Goal: Task Accomplishment & Management: Complete application form

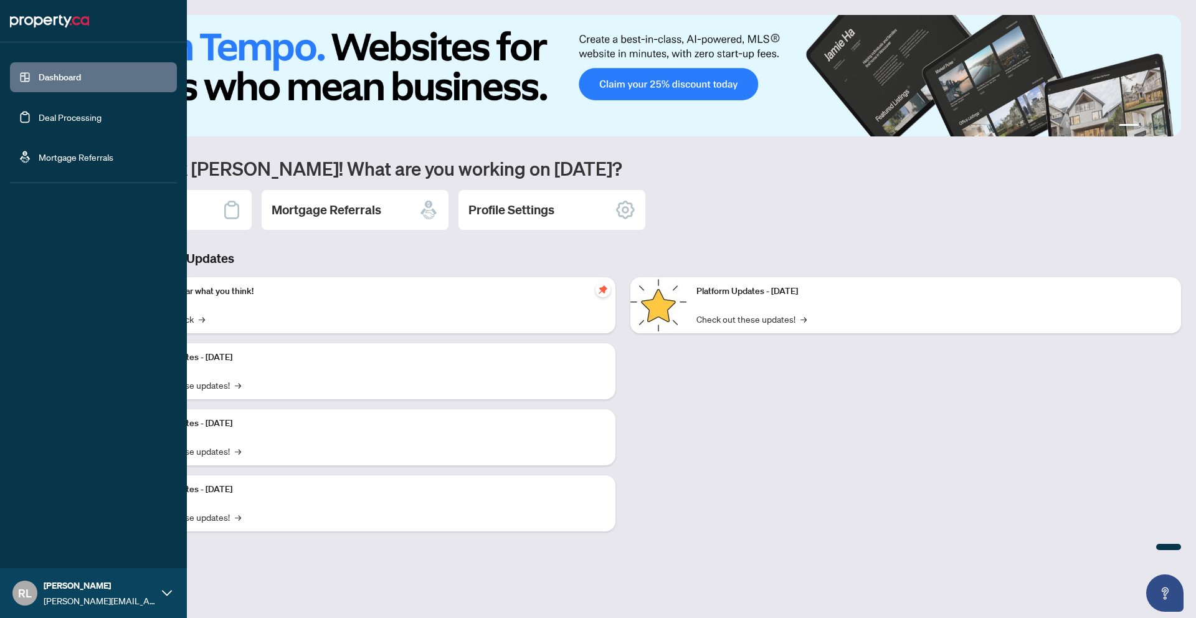
click at [39, 116] on link "Deal Processing" at bounding box center [70, 116] width 63 height 11
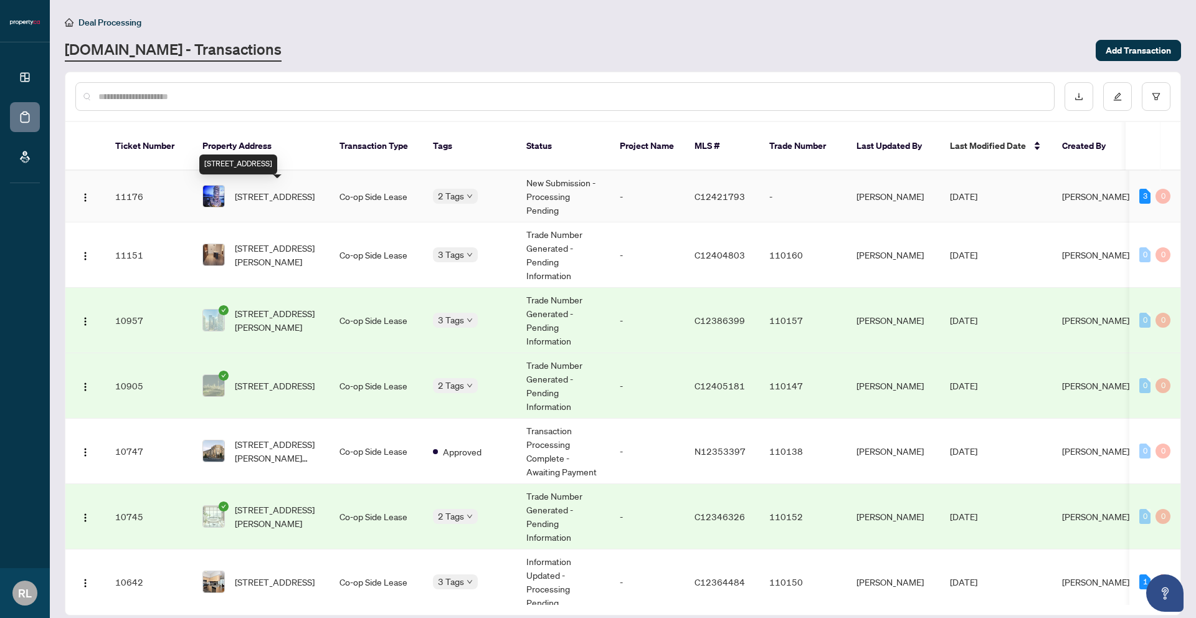
click at [306, 203] on span "[STREET_ADDRESS]" at bounding box center [275, 196] width 80 height 14
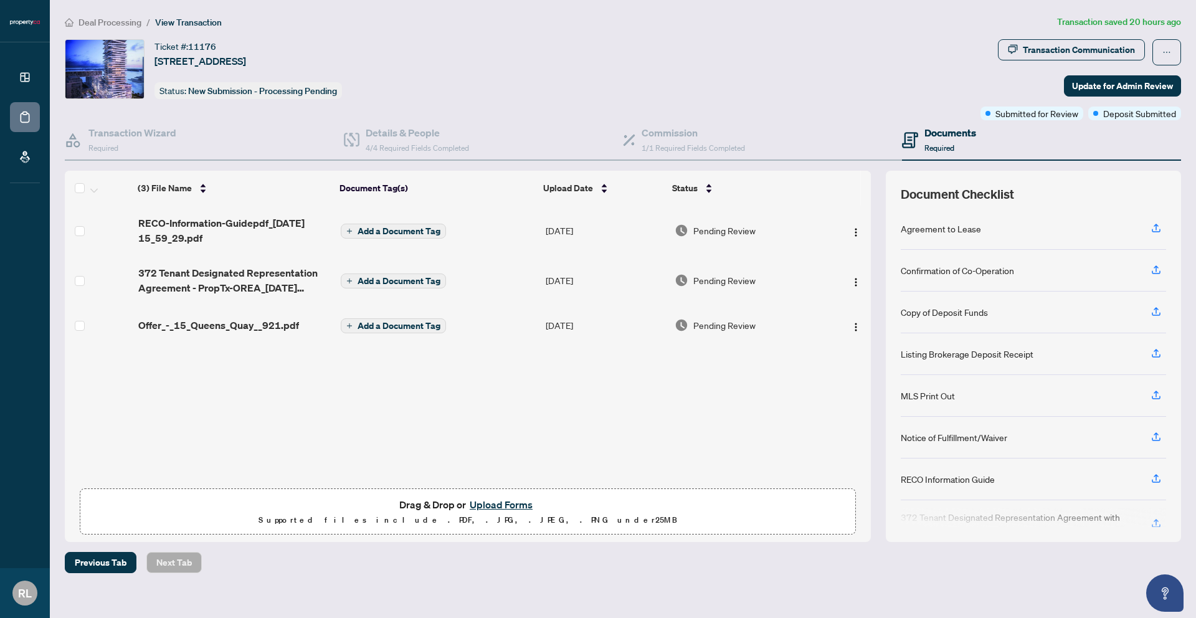
click at [421, 229] on span "Add a Document Tag" at bounding box center [398, 231] width 83 height 9
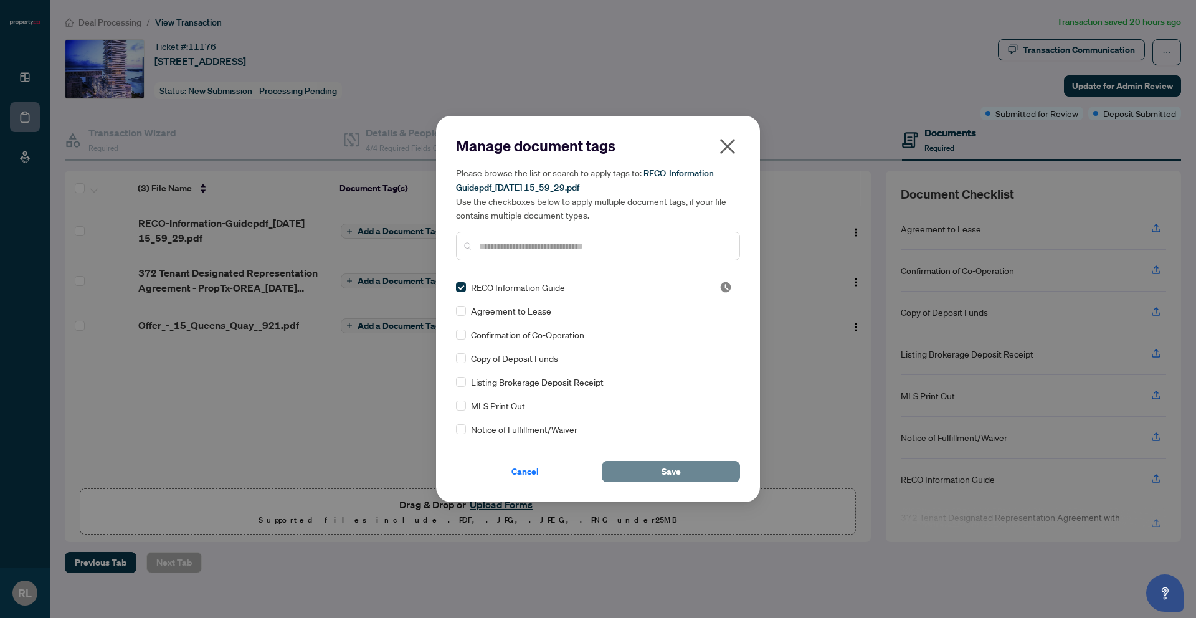
click at [684, 468] on button "Save" at bounding box center [671, 471] width 138 height 21
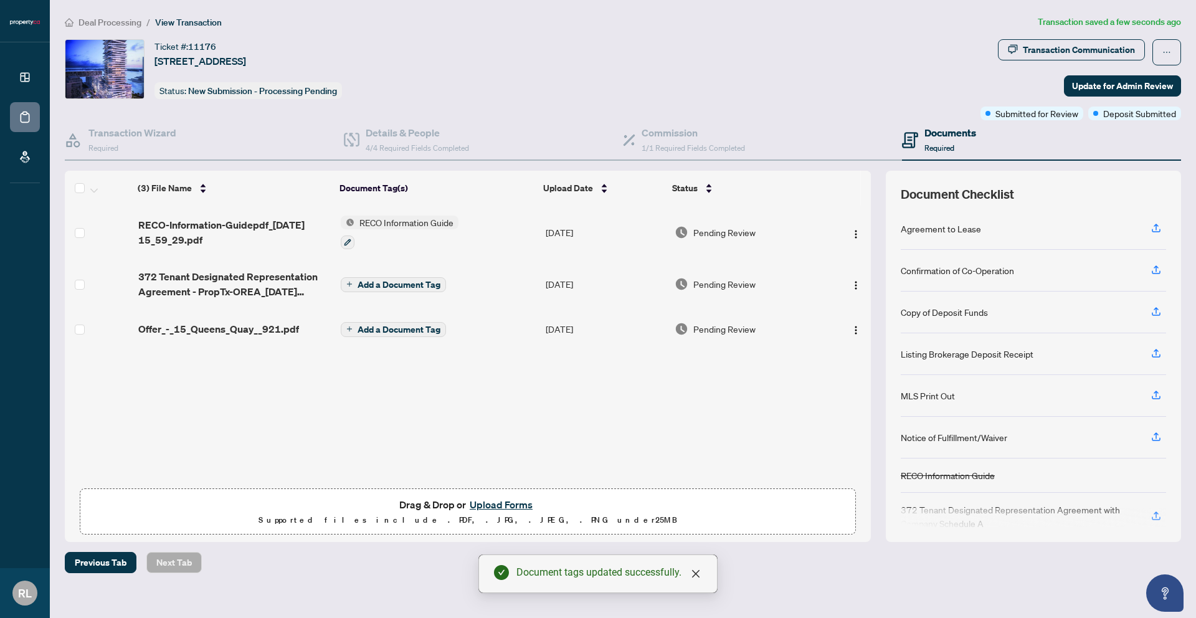
click at [361, 280] on span "Add a Document Tag" at bounding box center [398, 284] width 83 height 9
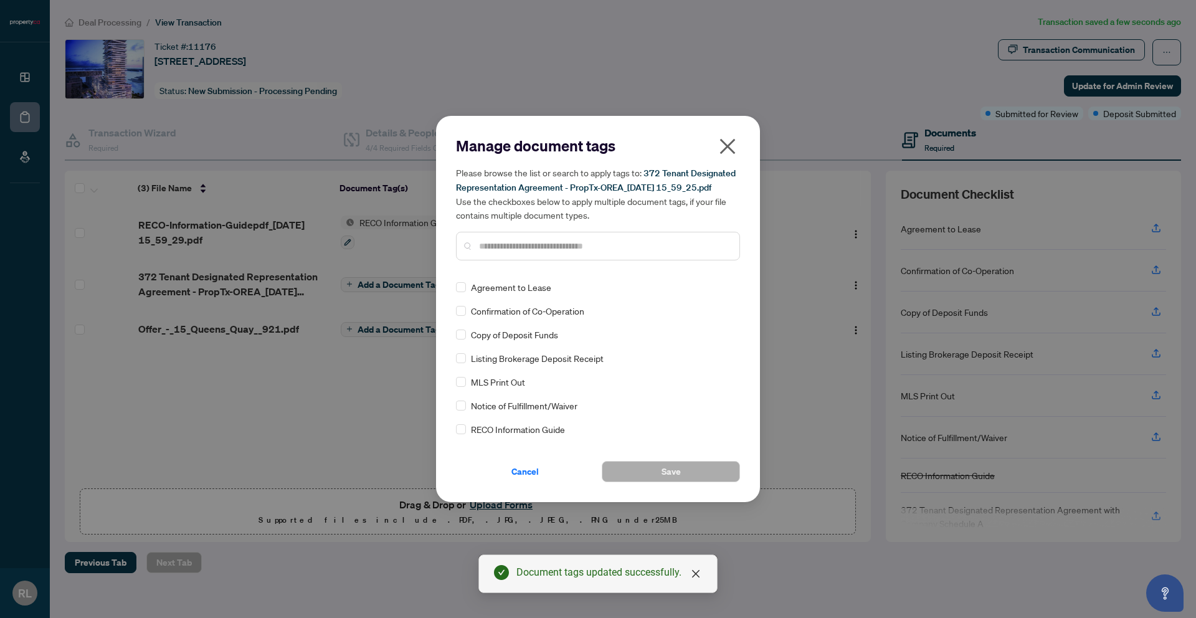
click at [511, 253] on input "text" at bounding box center [604, 246] width 250 height 14
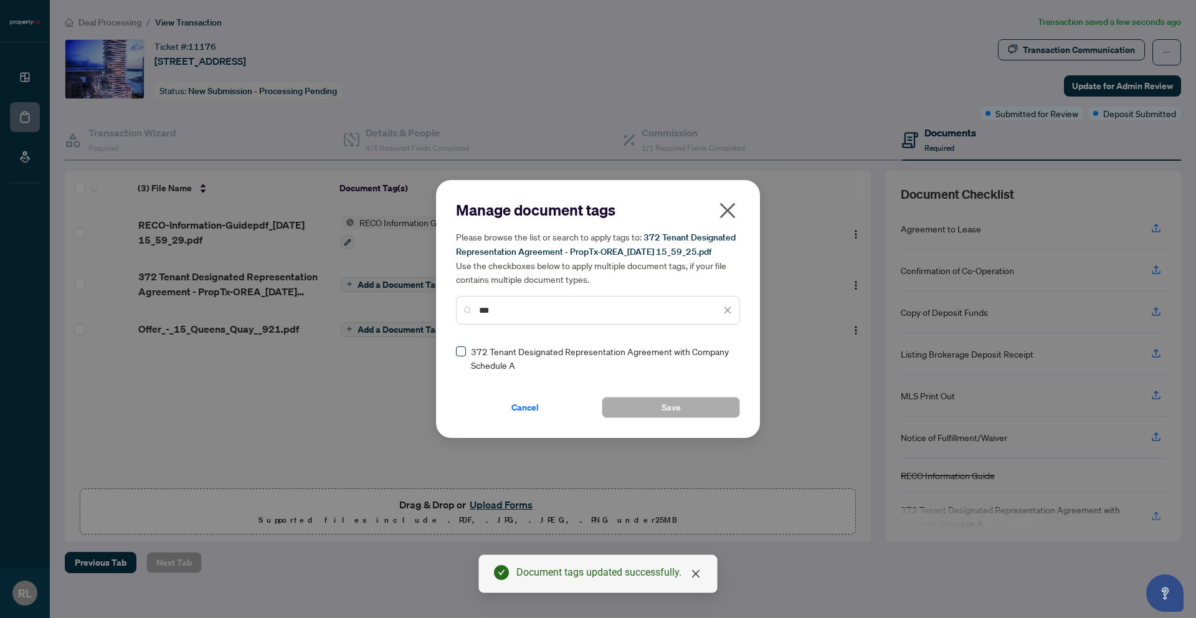
type input "***"
click at [630, 416] on button "Save" at bounding box center [671, 407] width 138 height 21
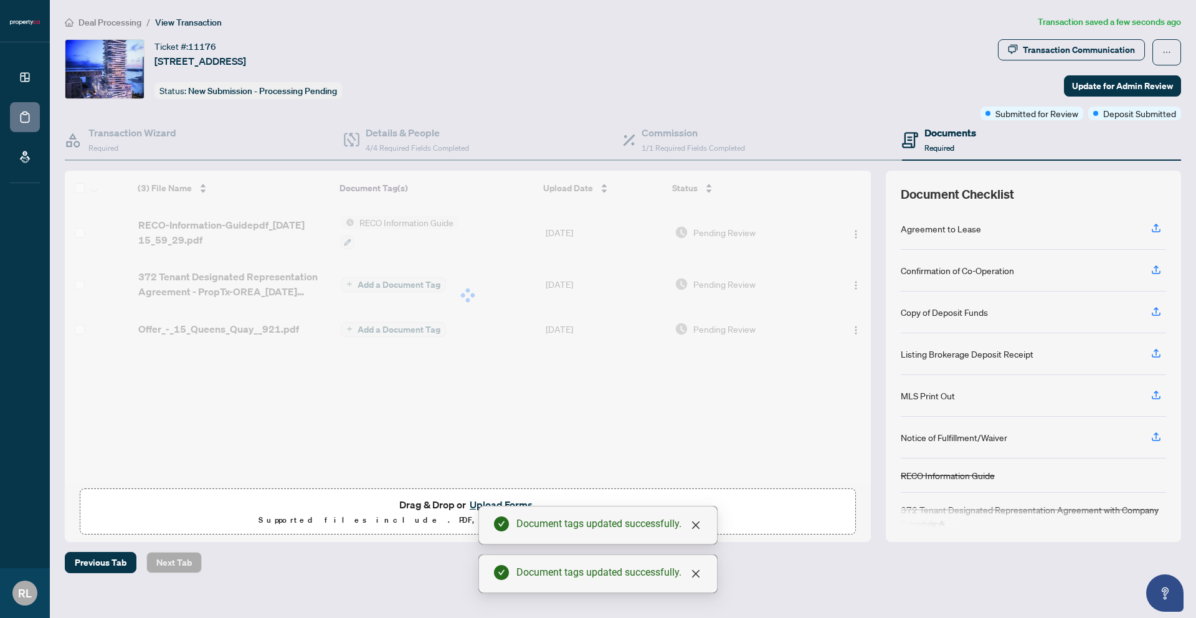
click at [478, 502] on button "Upload Forms" at bounding box center [501, 504] width 70 height 16
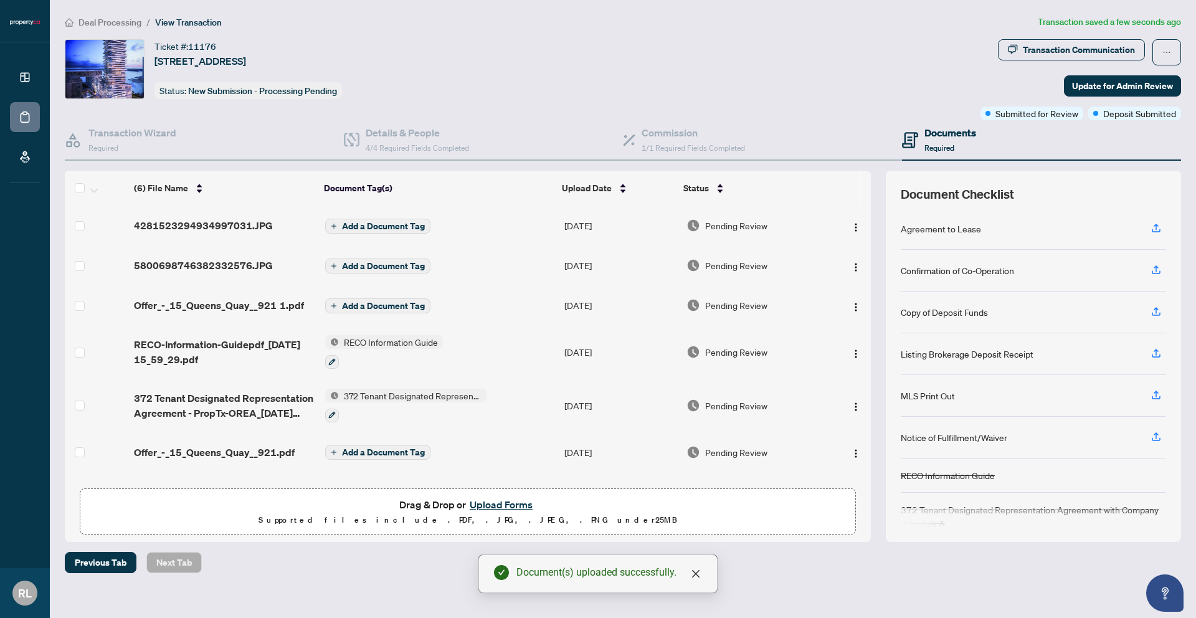
click at [354, 305] on span "Add a Document Tag" at bounding box center [383, 305] width 83 height 9
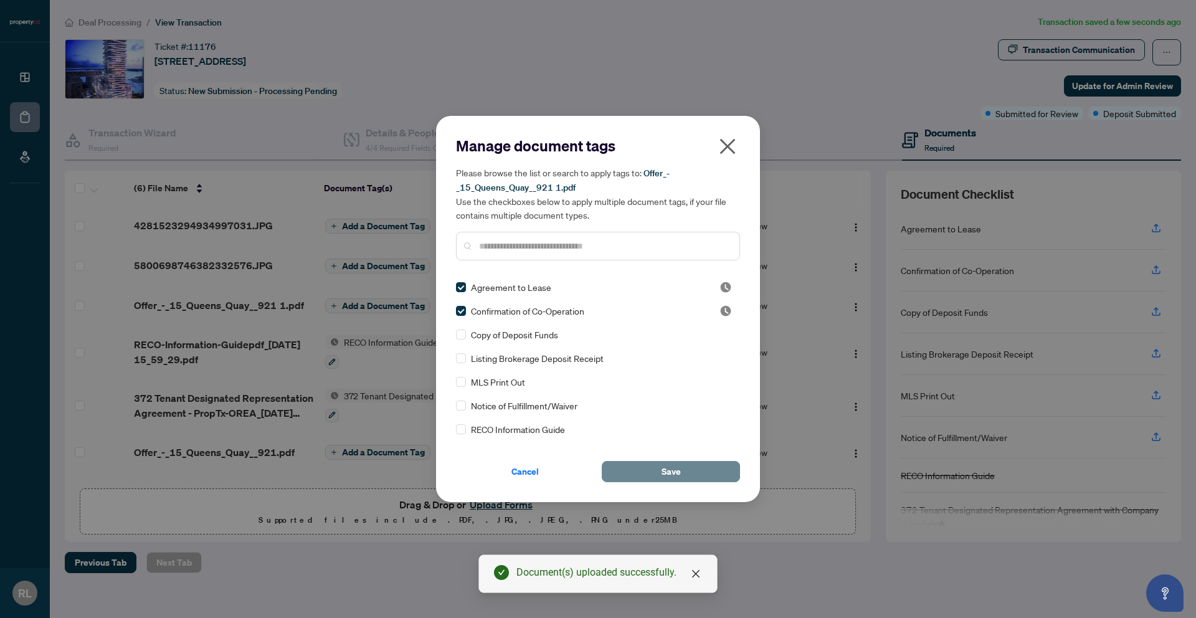
click at [646, 472] on button "Save" at bounding box center [671, 471] width 138 height 21
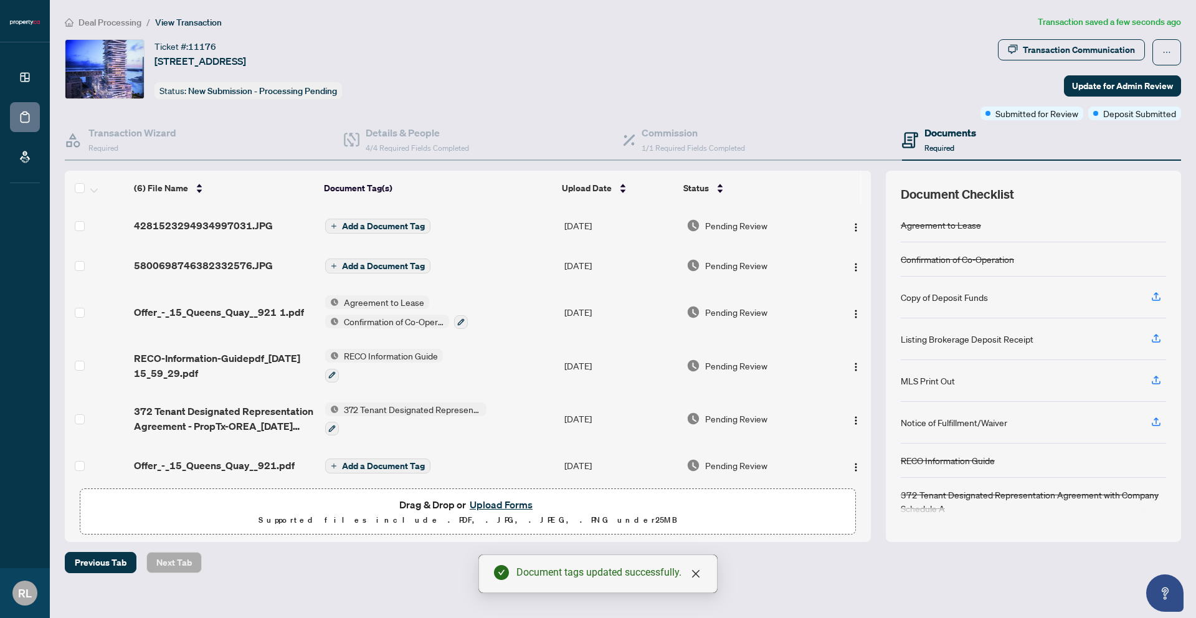
click at [354, 262] on span "Add a Document Tag" at bounding box center [383, 266] width 83 height 9
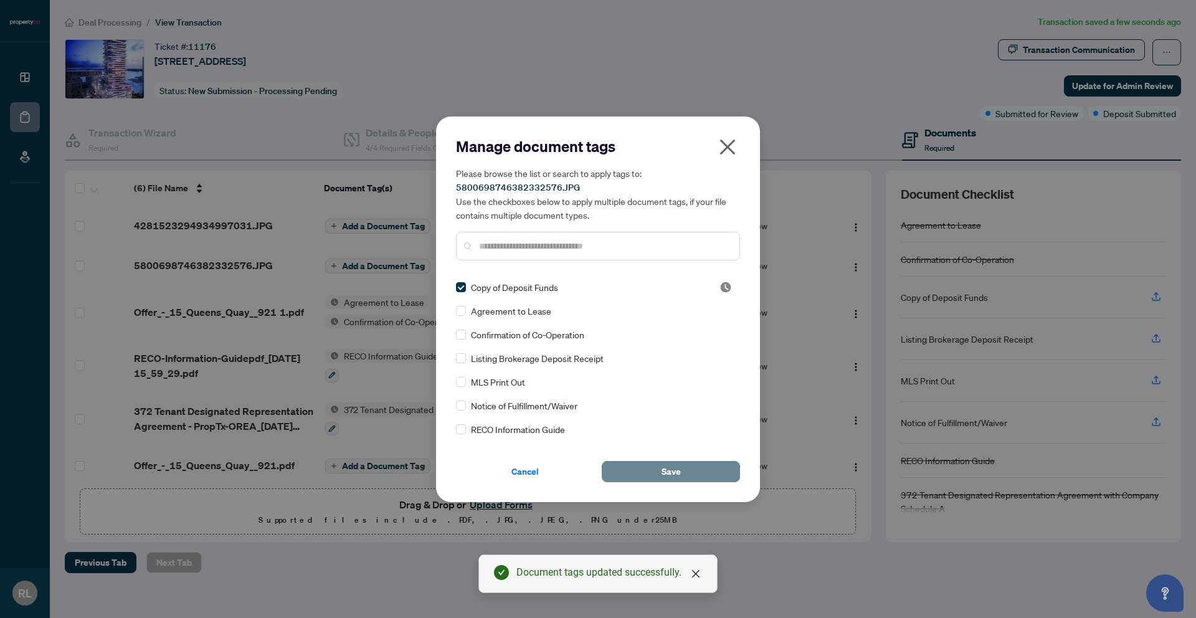
click at [634, 463] on button "Save" at bounding box center [671, 471] width 138 height 21
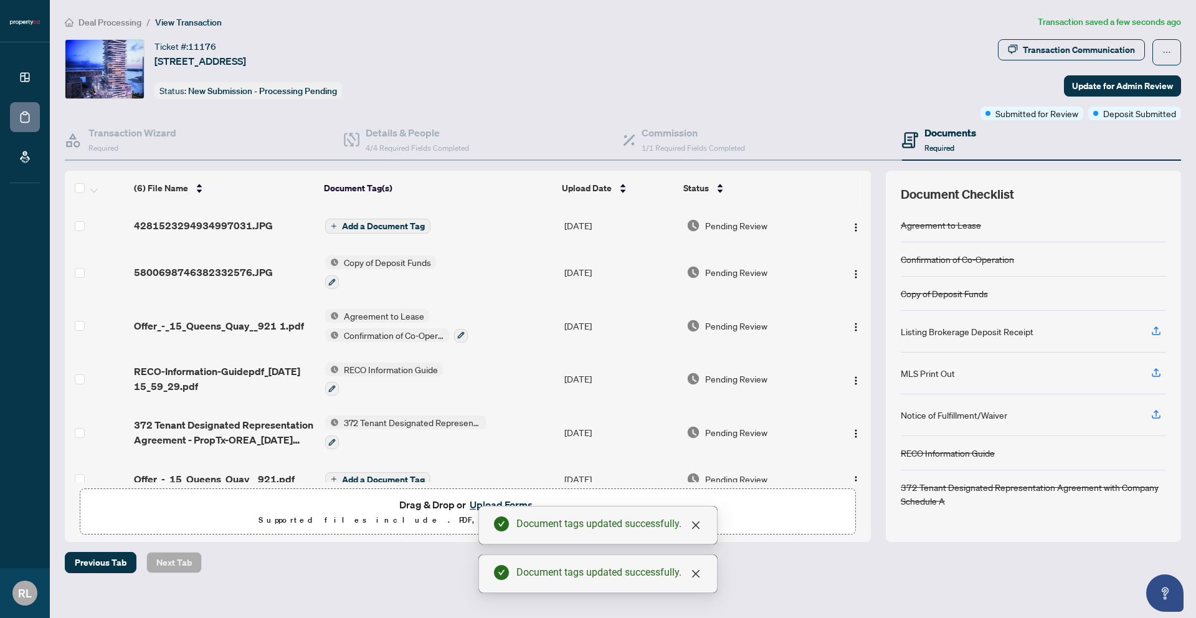
click at [354, 224] on span "Add a Document Tag" at bounding box center [383, 226] width 83 height 9
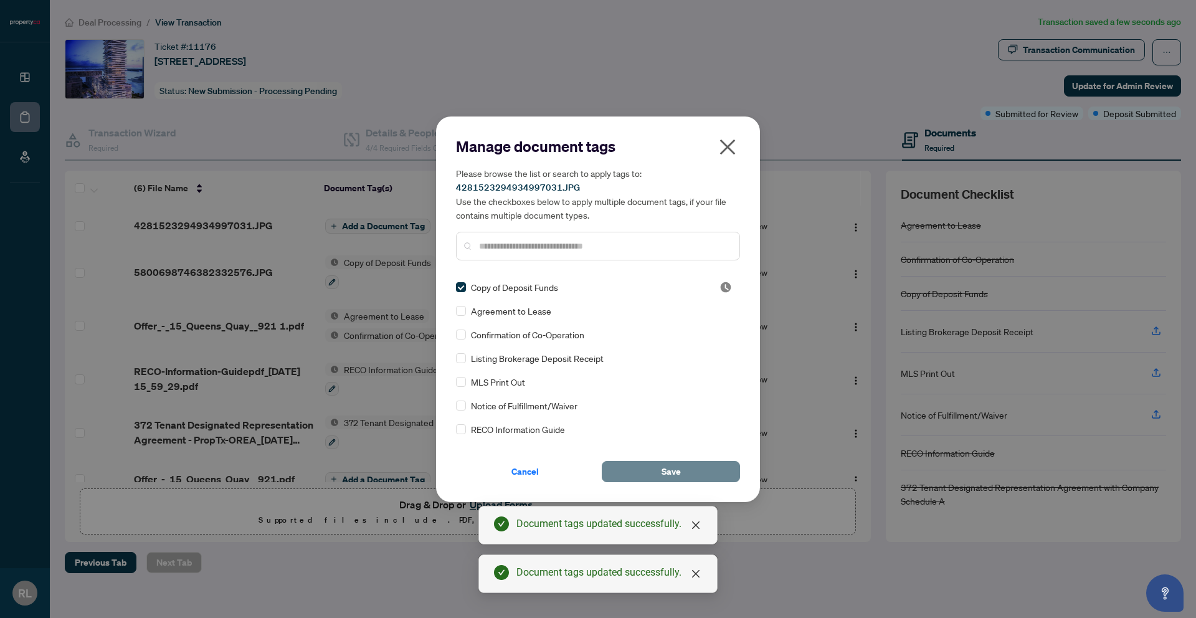
click at [648, 470] on button "Save" at bounding box center [671, 471] width 138 height 21
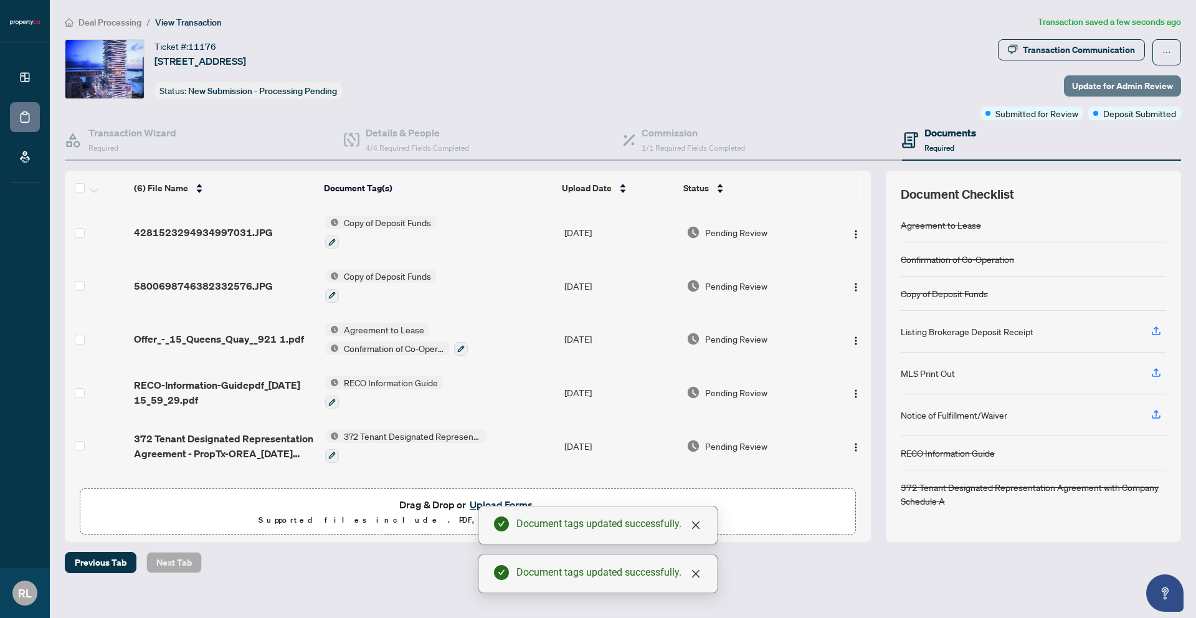
click at [1112, 78] on span "Update for Admin Review" at bounding box center [1122, 86] width 101 height 20
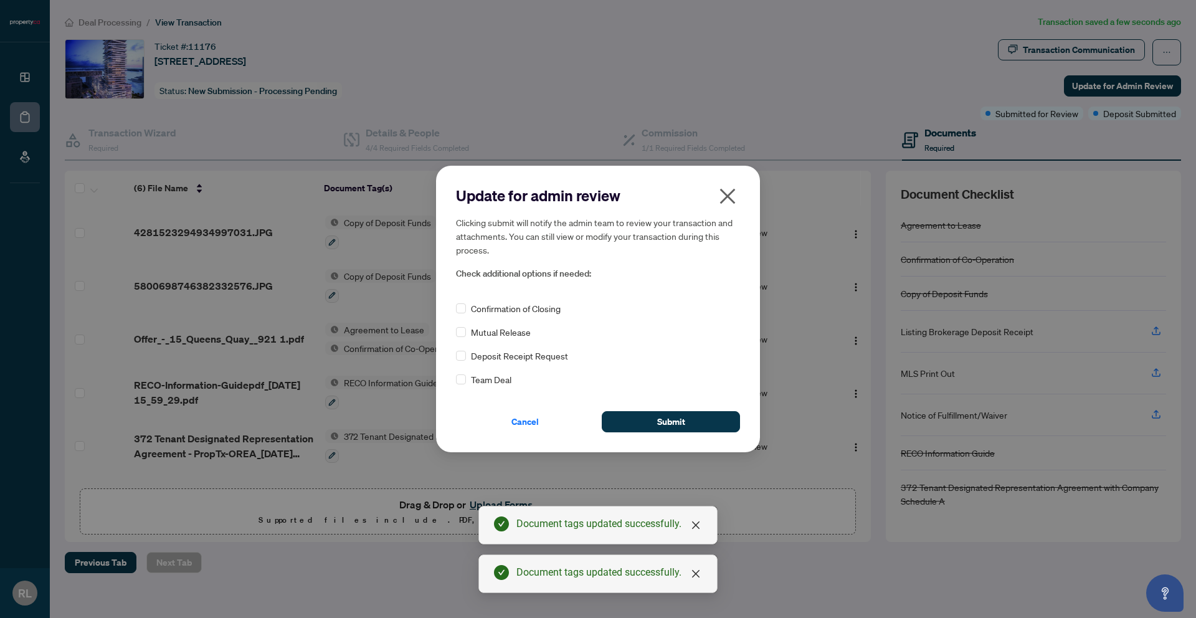
click at [532, 354] on span "Deposit Receipt Request" at bounding box center [519, 356] width 97 height 14
click at [630, 427] on button "Submit" at bounding box center [671, 421] width 138 height 21
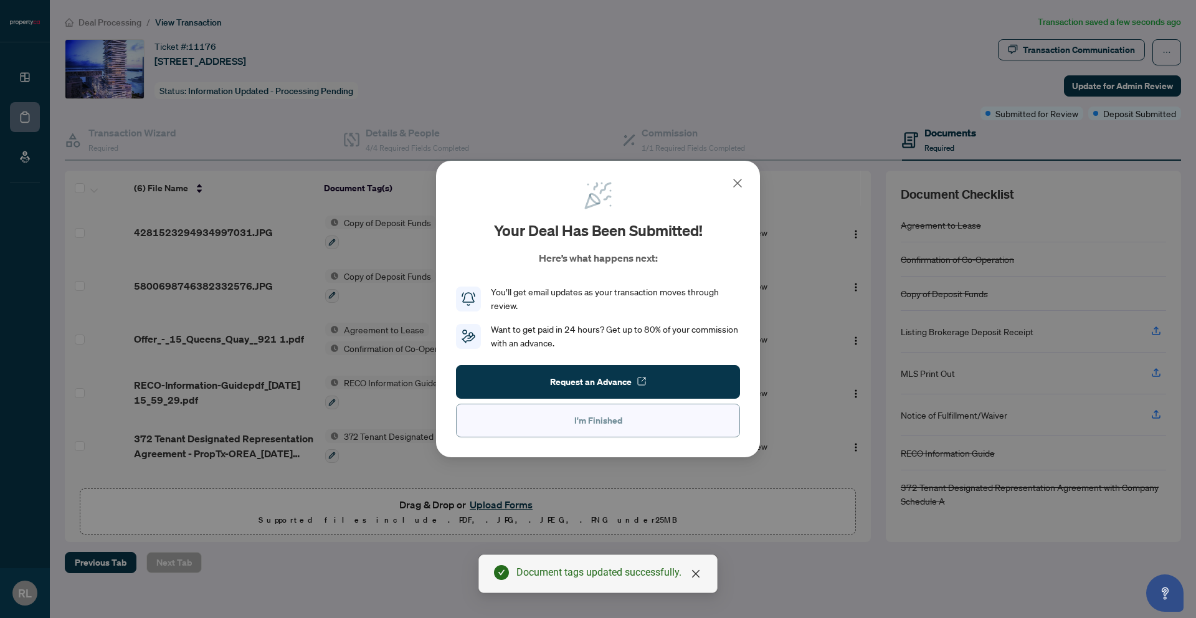
click at [601, 430] on button "I'm Finished" at bounding box center [598, 421] width 284 height 34
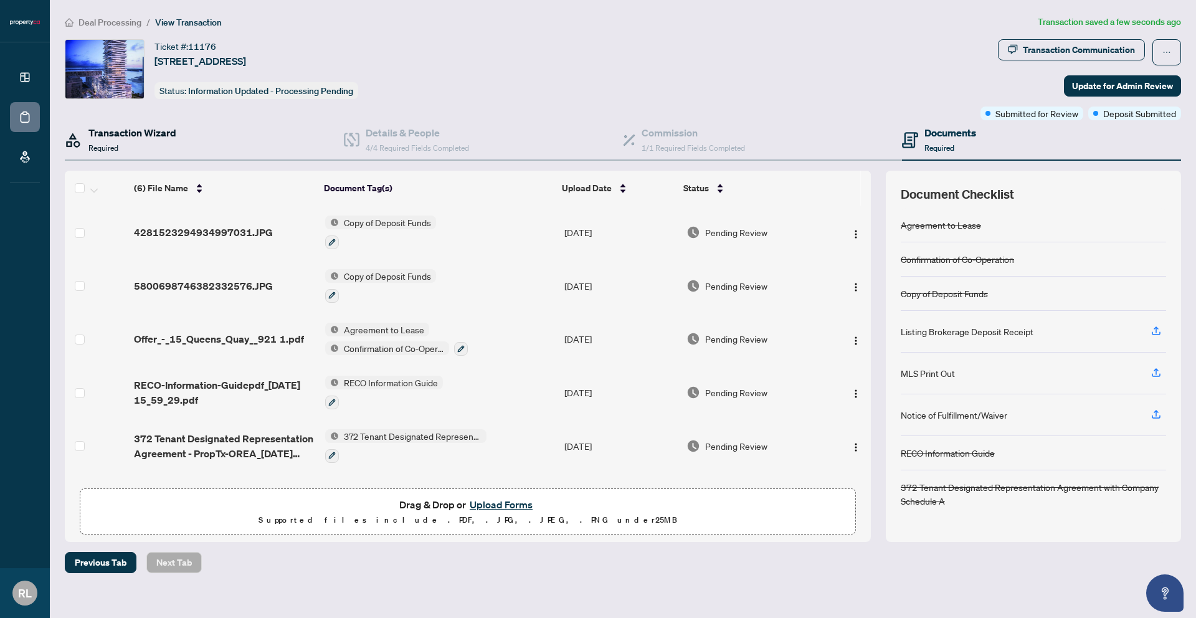
click at [165, 135] on h4 "Transaction Wizard" at bounding box center [132, 132] width 88 height 15
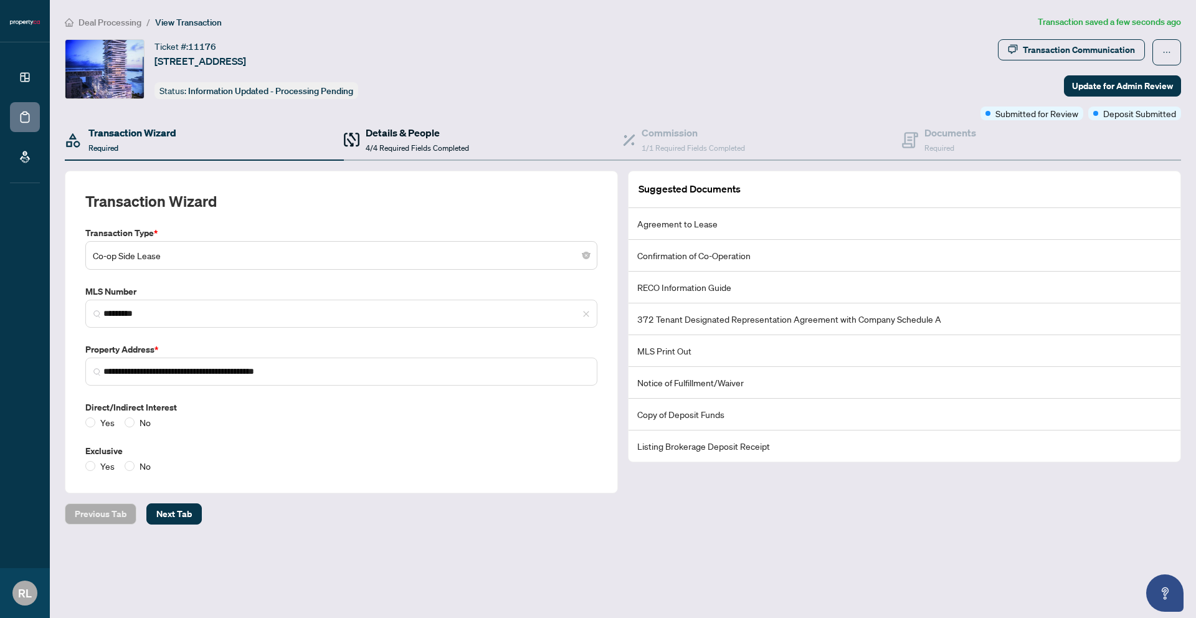
click at [391, 143] on span "4/4 Required Fields Completed" at bounding box center [417, 147] width 103 height 9
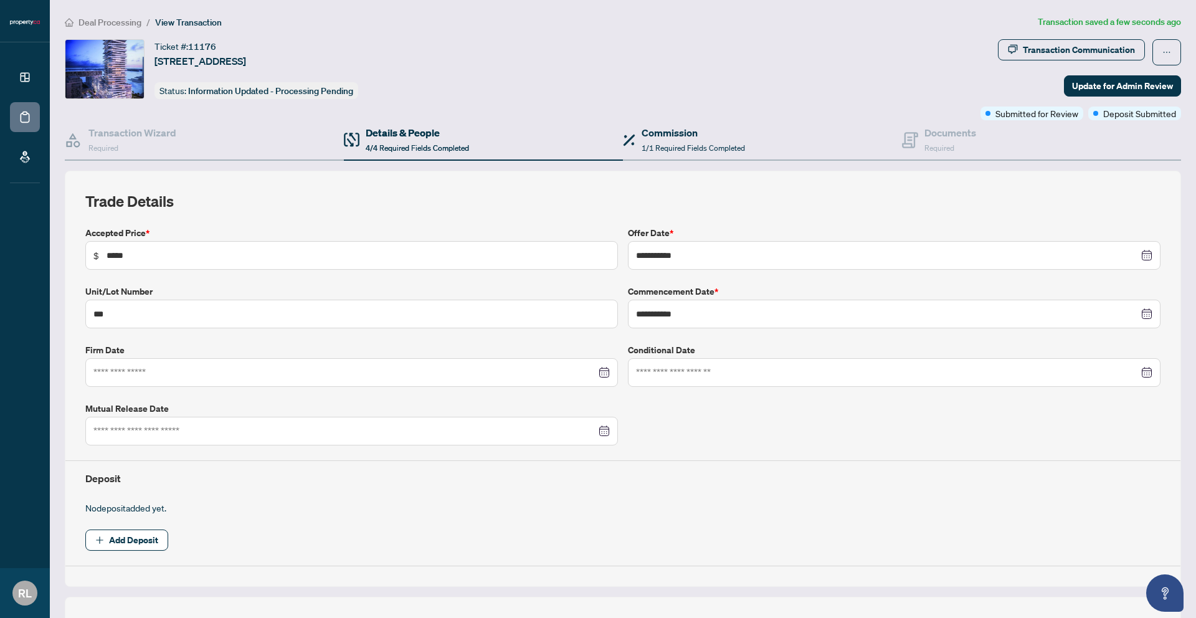
click at [651, 120] on div "Commission 1/1 Required Fields Completed" at bounding box center [762, 140] width 279 height 40
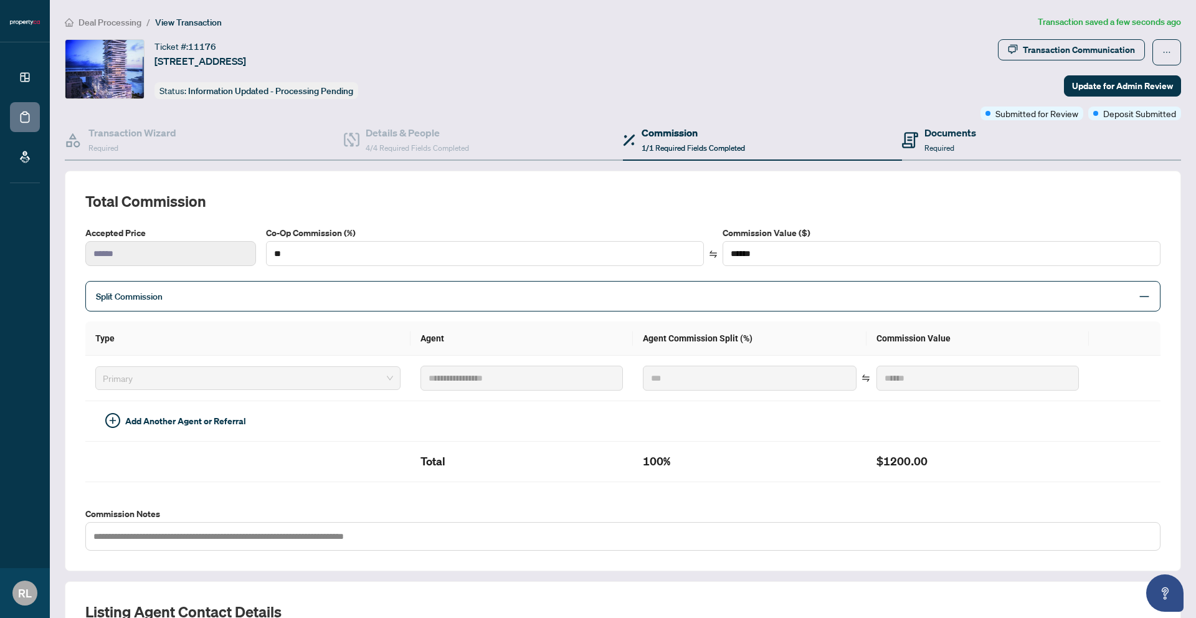
click at [904, 153] on div "Documents Required" at bounding box center [1041, 140] width 279 height 40
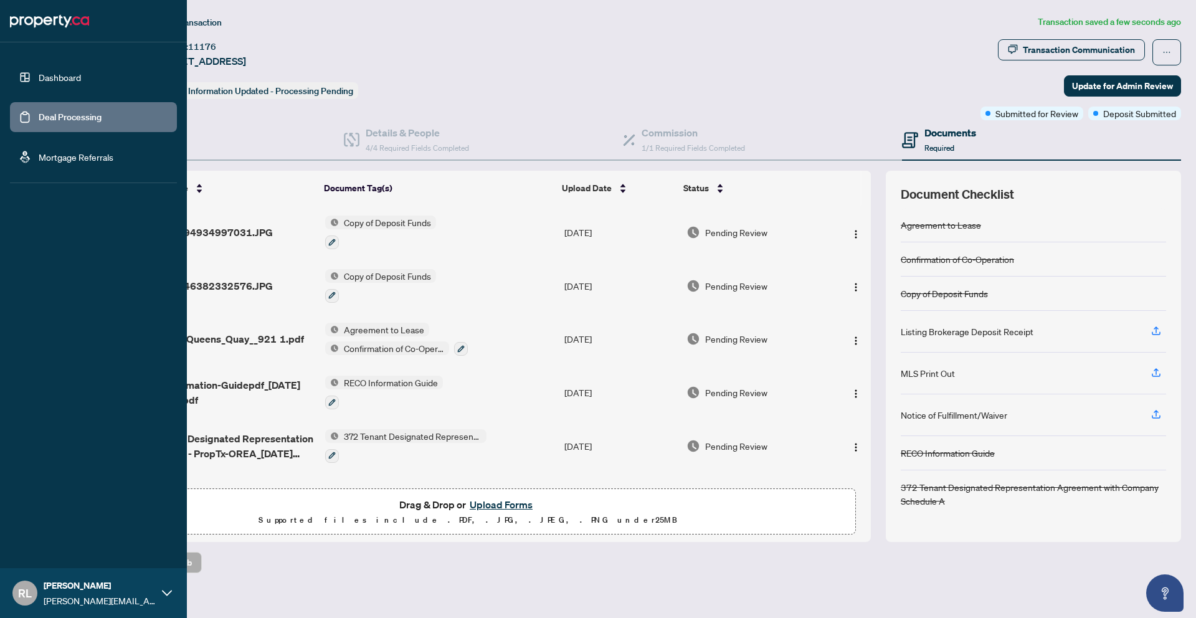
click at [39, 80] on link "Dashboard" at bounding box center [60, 77] width 42 height 11
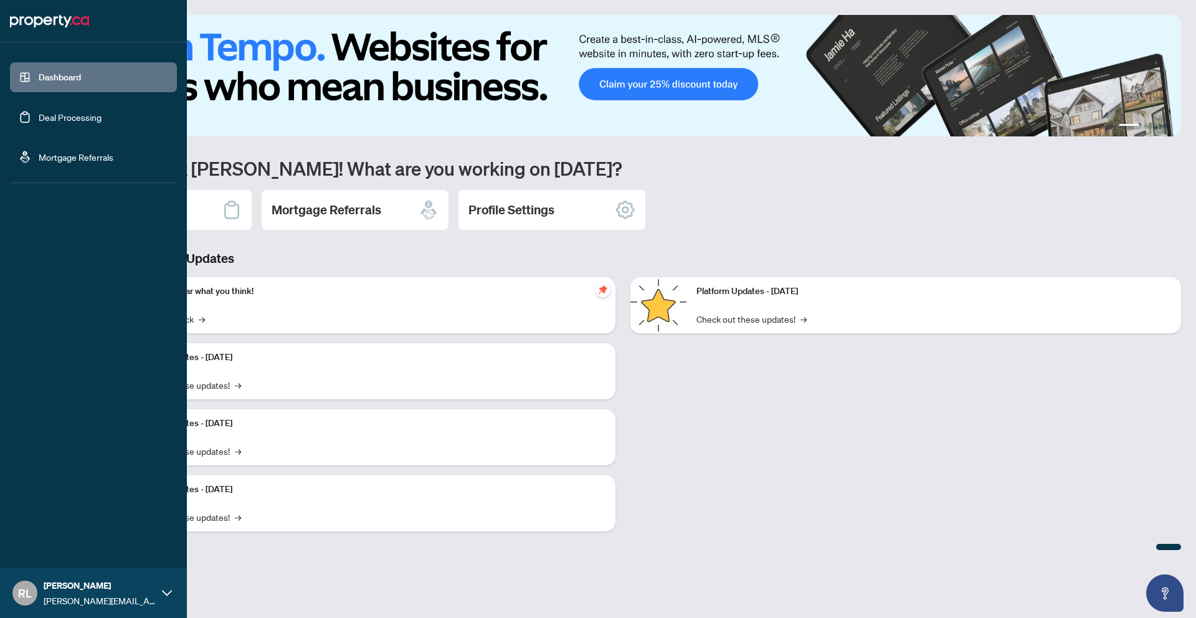
click at [39, 116] on link "Deal Processing" at bounding box center [70, 116] width 63 height 11
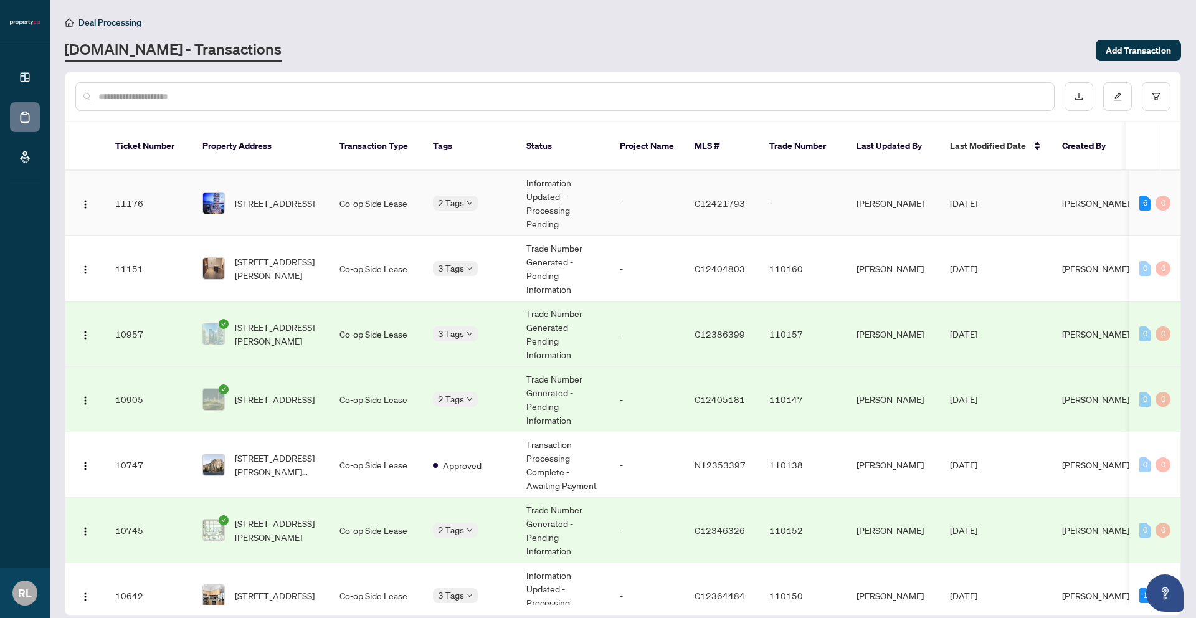
click at [316, 226] on td "[STREET_ADDRESS]" at bounding box center [260, 203] width 137 height 65
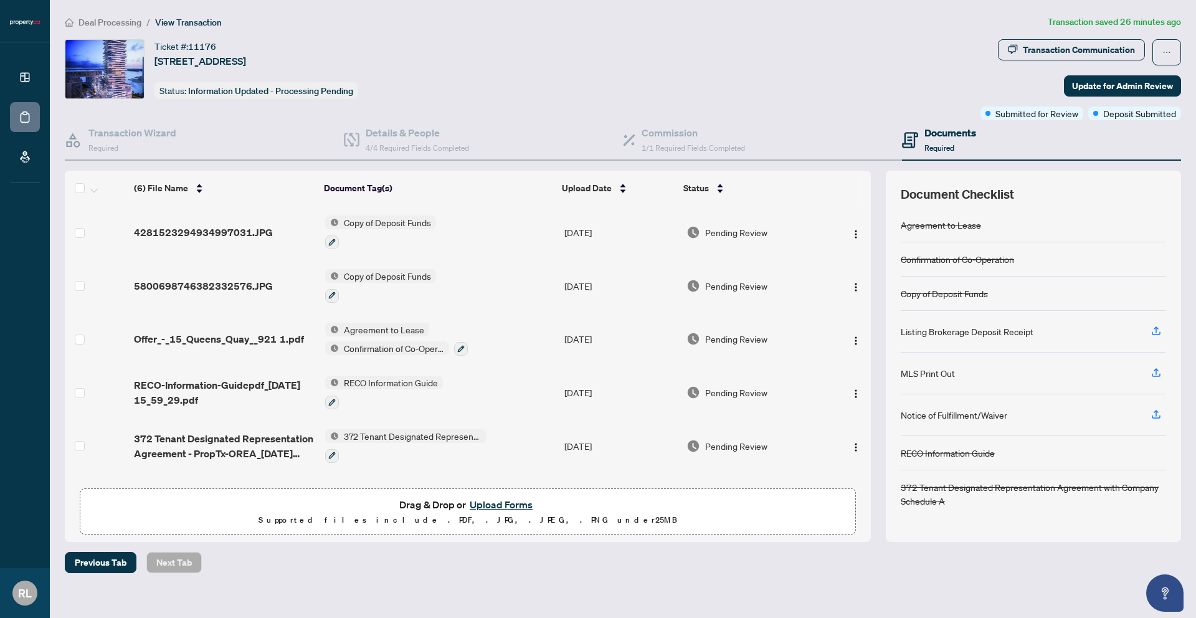
click at [496, 503] on button "Upload Forms" at bounding box center [501, 504] width 70 height 16
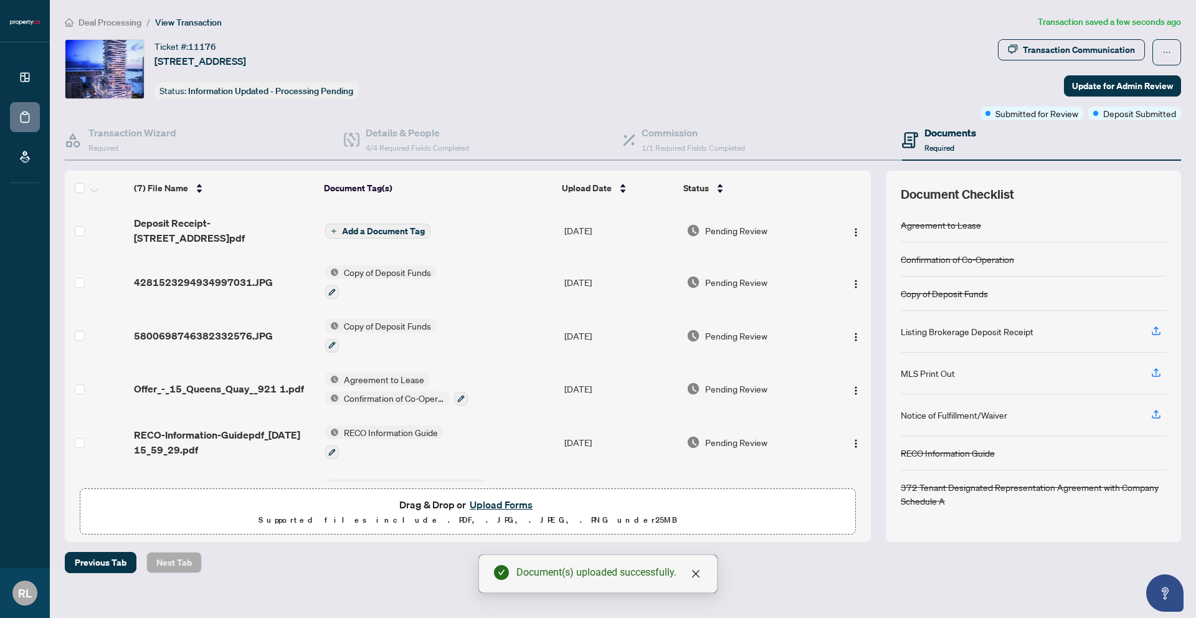
click at [351, 236] on button "Add a Document Tag" at bounding box center [377, 231] width 105 height 15
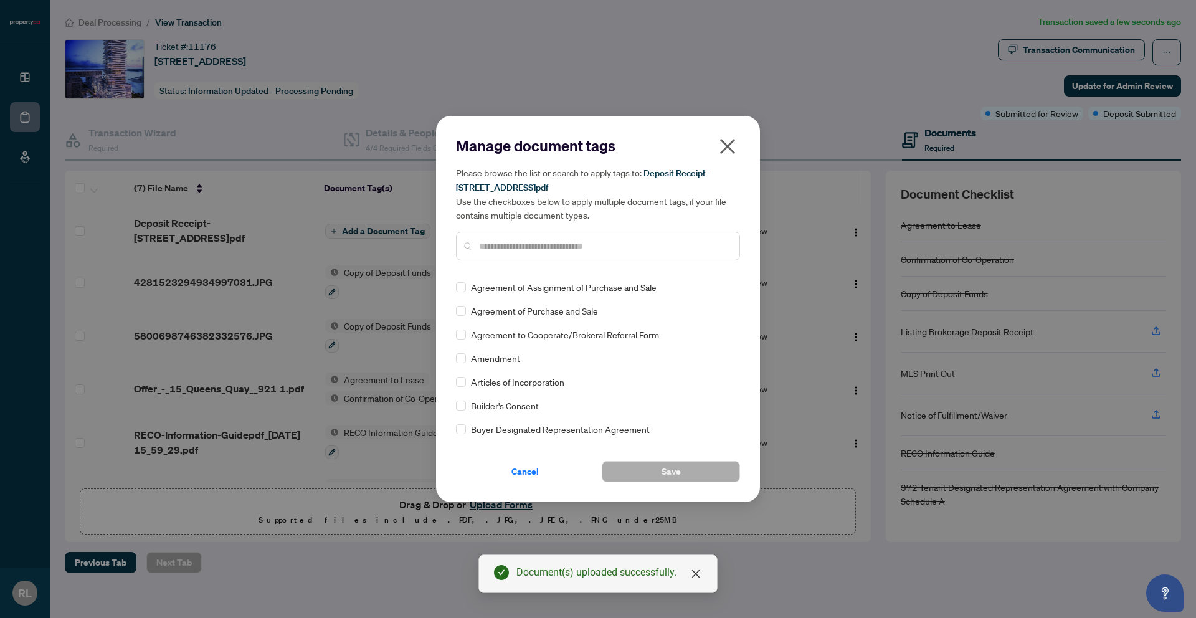
scroll to position [230, 0]
click at [506, 246] on input "text" at bounding box center [604, 246] width 250 height 14
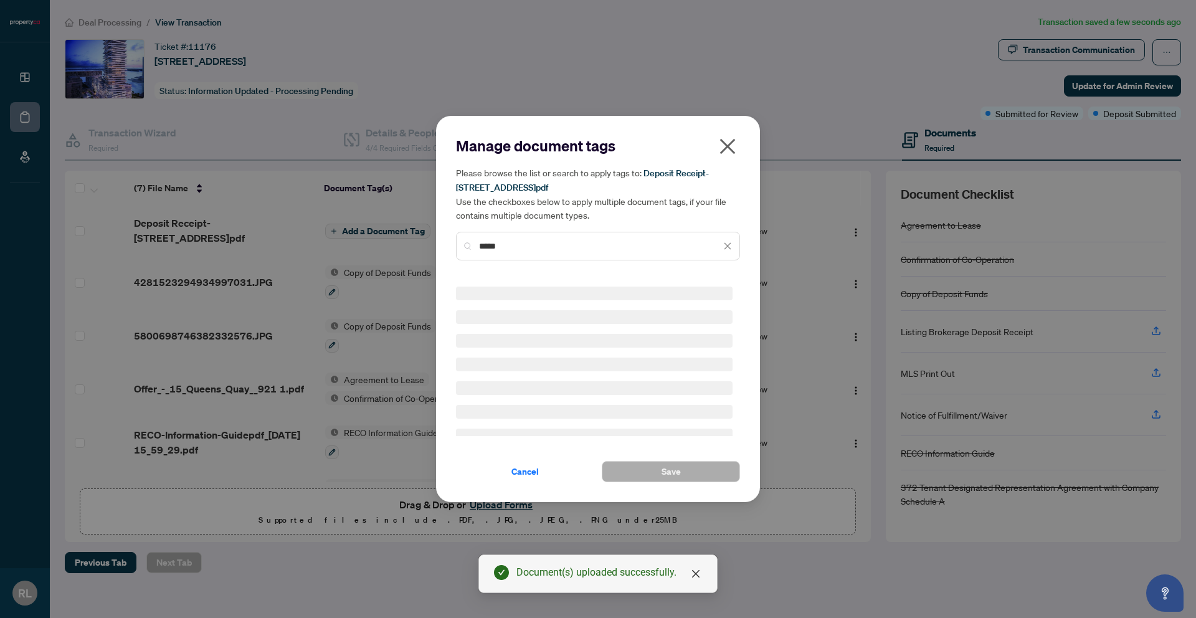
scroll to position [0, 0]
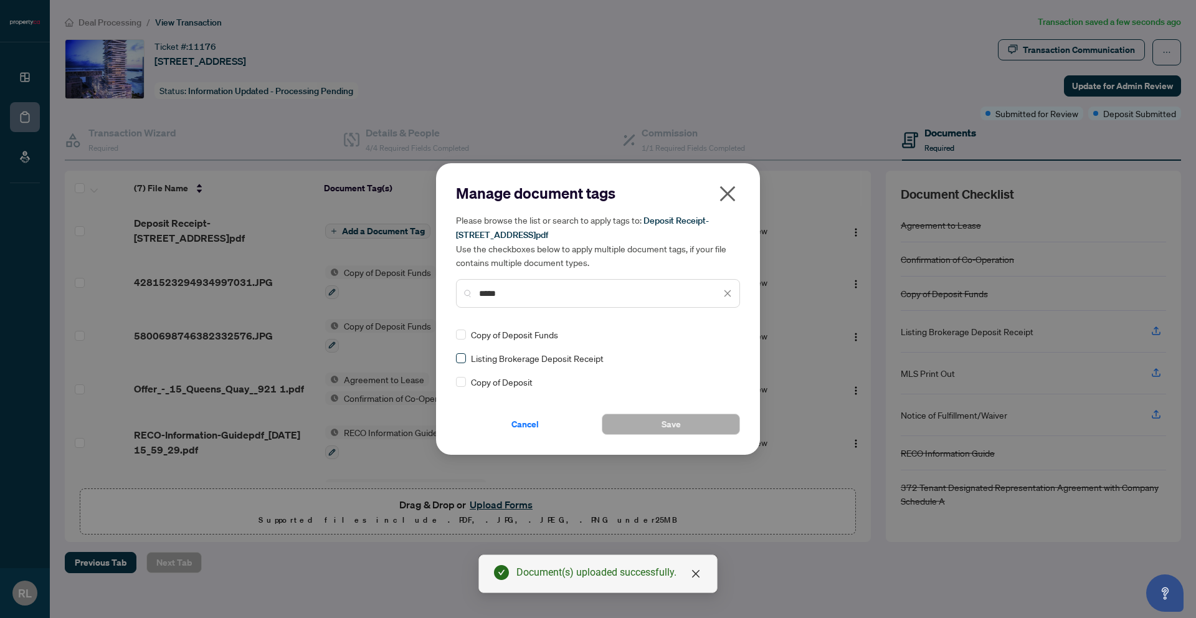
type input "*****"
click at [664, 425] on span "Save" at bounding box center [670, 424] width 19 height 20
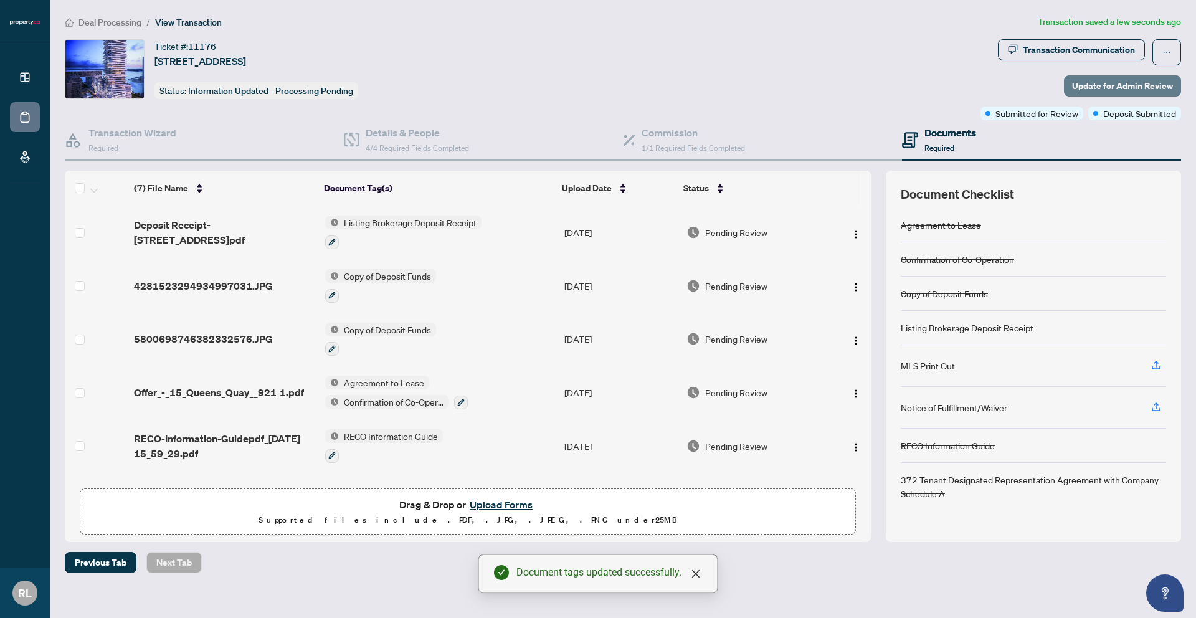
click at [1117, 82] on span "Update for Admin Review" at bounding box center [1122, 86] width 101 height 20
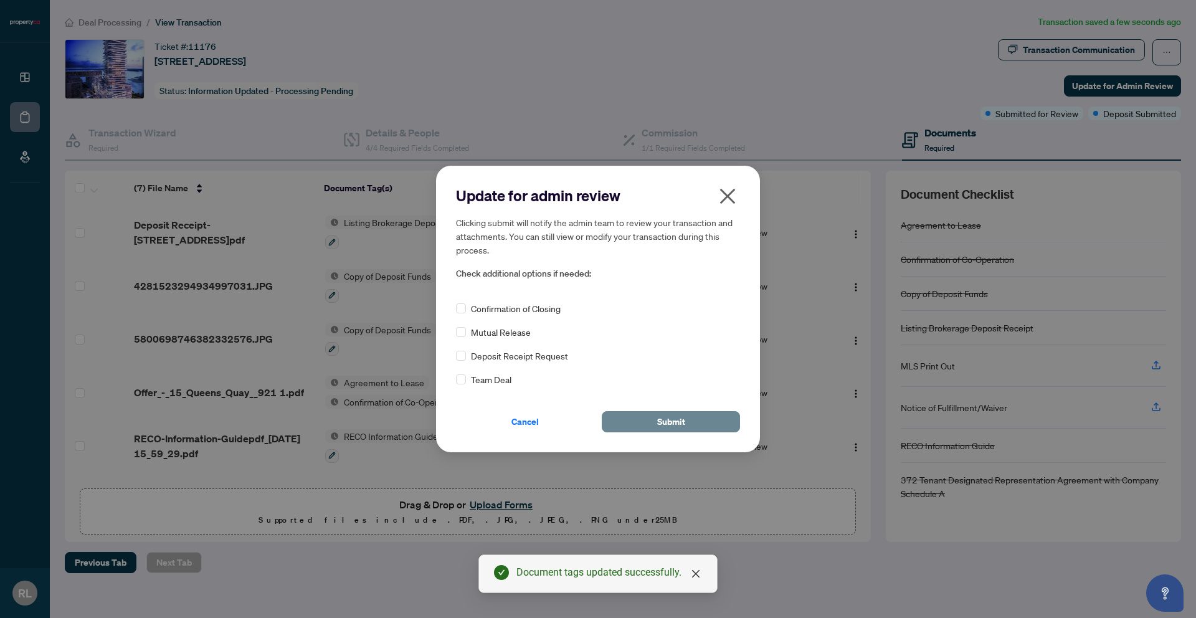
click at [635, 422] on button "Submit" at bounding box center [671, 421] width 138 height 21
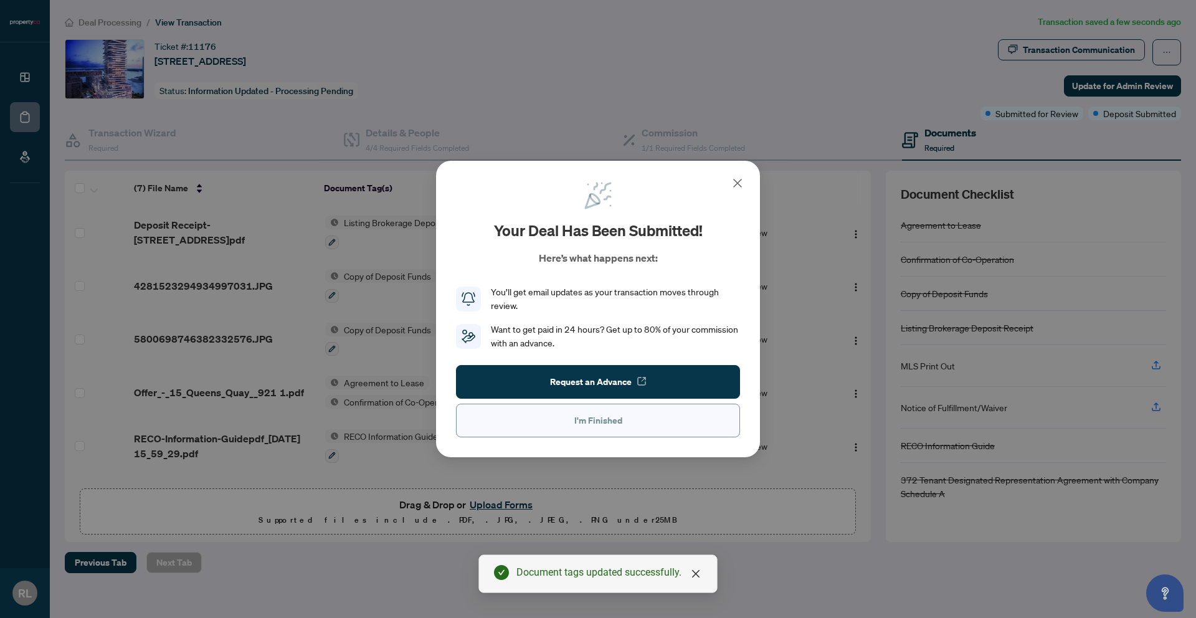
click at [626, 417] on button "I'm Finished" at bounding box center [598, 421] width 284 height 34
